Goal: Check status: Verify the current state of an ongoing process or item

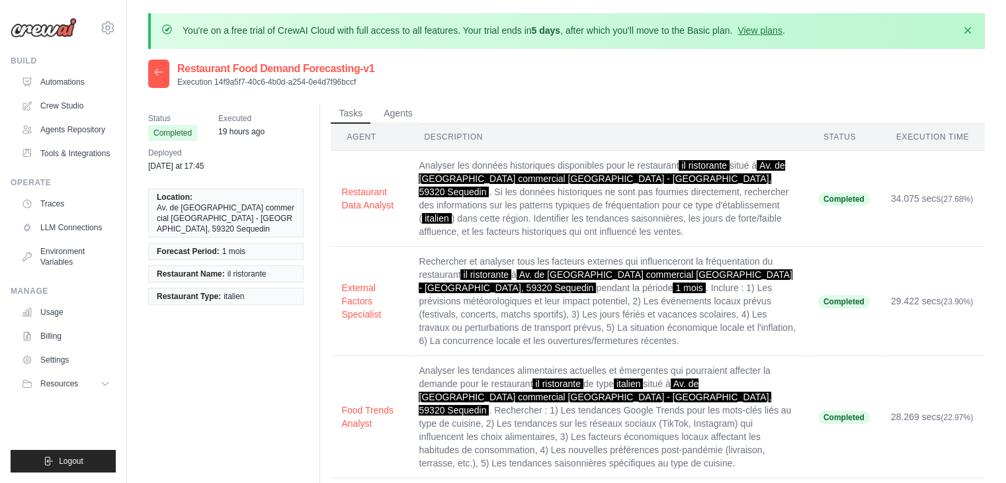
click at [161, 77] on div at bounding box center [158, 74] width 21 height 28
click at [163, 76] on icon at bounding box center [158, 72] width 11 height 11
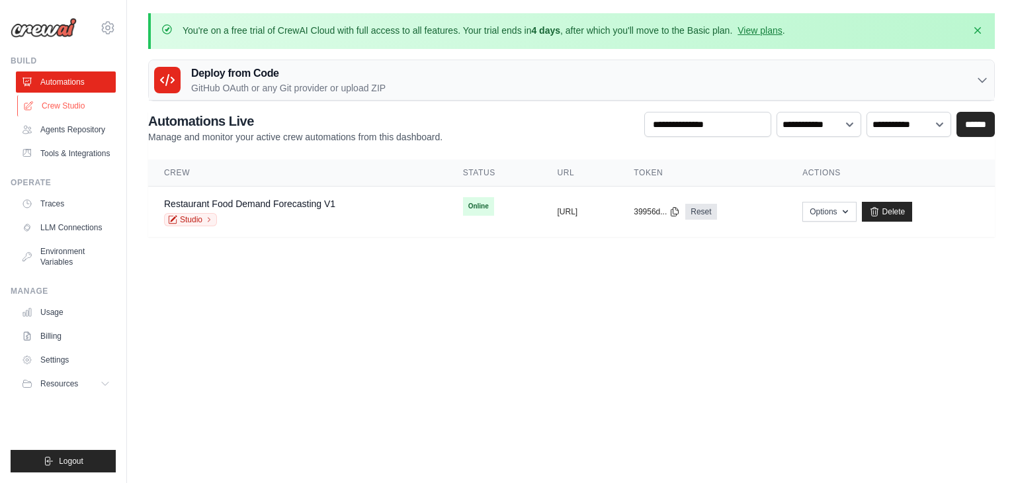
click at [104, 103] on link "Crew Studio" at bounding box center [67, 105] width 100 height 21
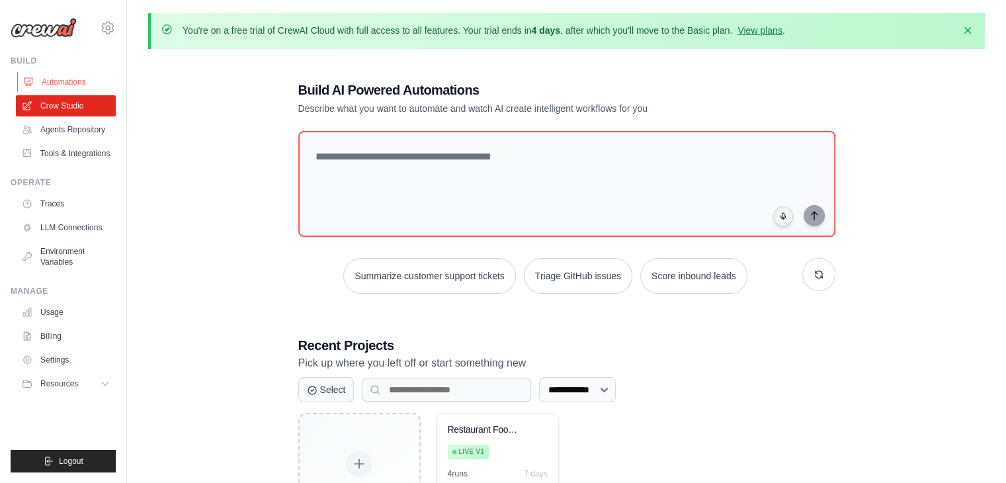
click at [93, 80] on link "Automations" at bounding box center [67, 81] width 100 height 21
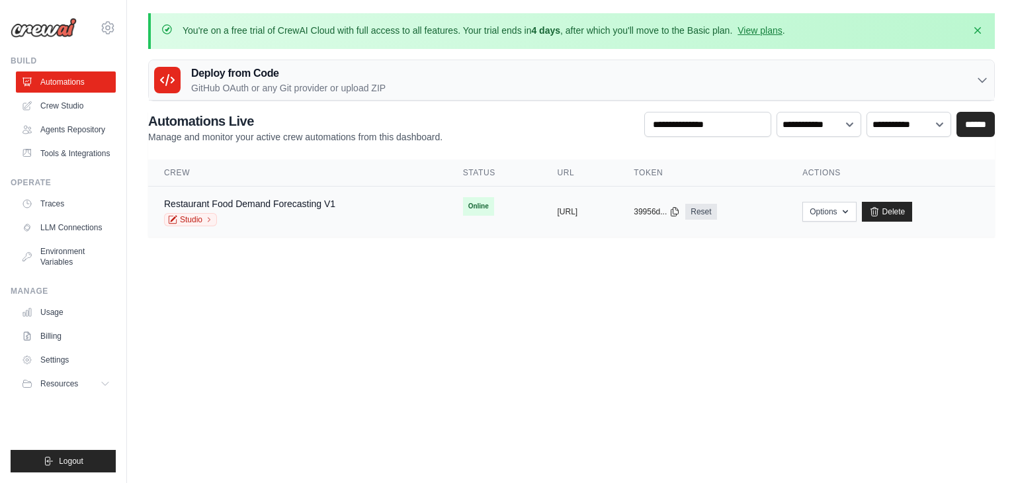
click at [352, 193] on td "Restaurant Food Demand Forecasting V1 Studio" at bounding box center [297, 211] width 299 height 51
